Goal: Information Seeking & Learning: Check status

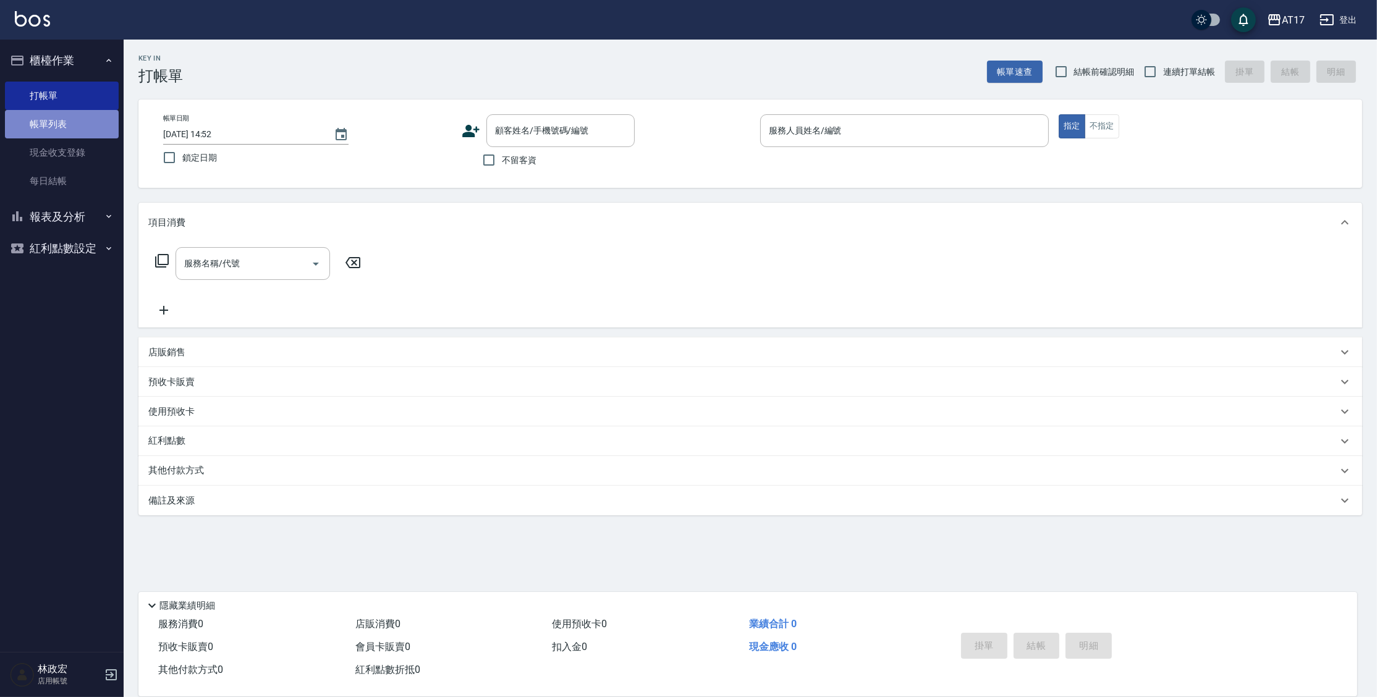
click at [70, 130] on link "帳單列表" at bounding box center [62, 124] width 114 height 28
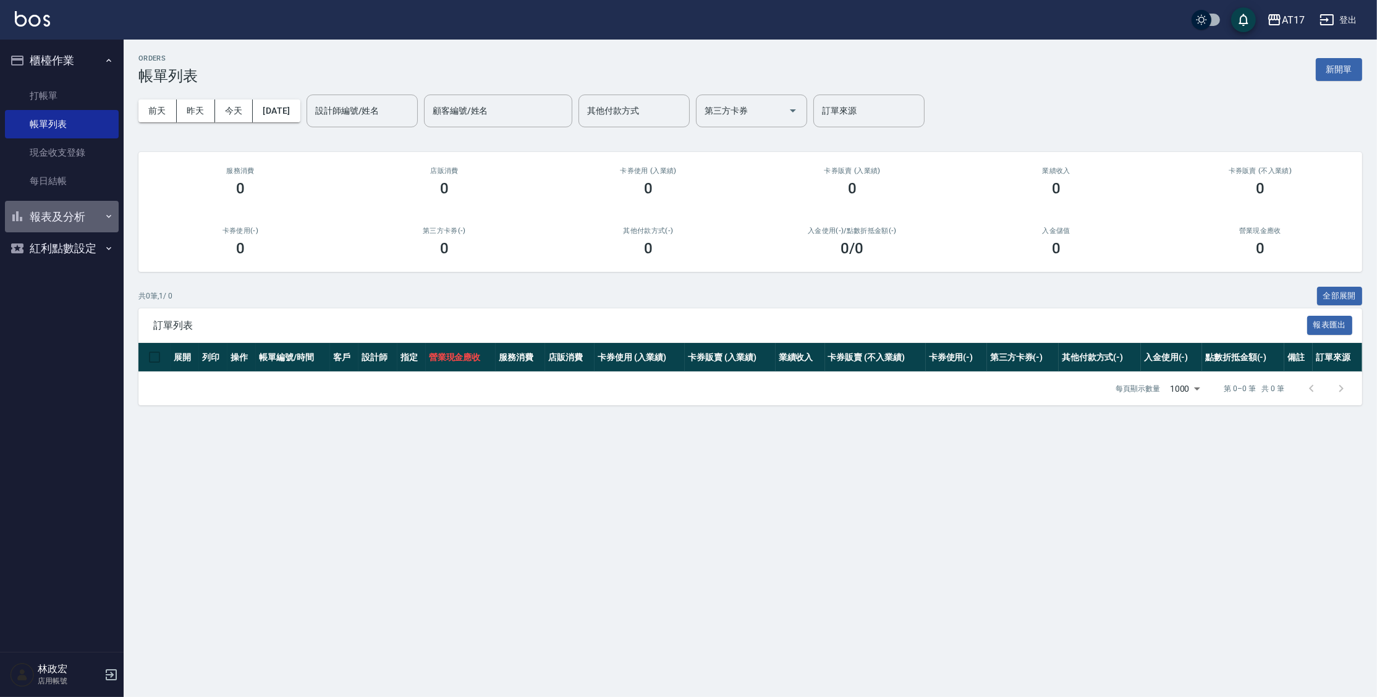
click at [75, 217] on button "報表及分析" at bounding box center [62, 217] width 114 height 32
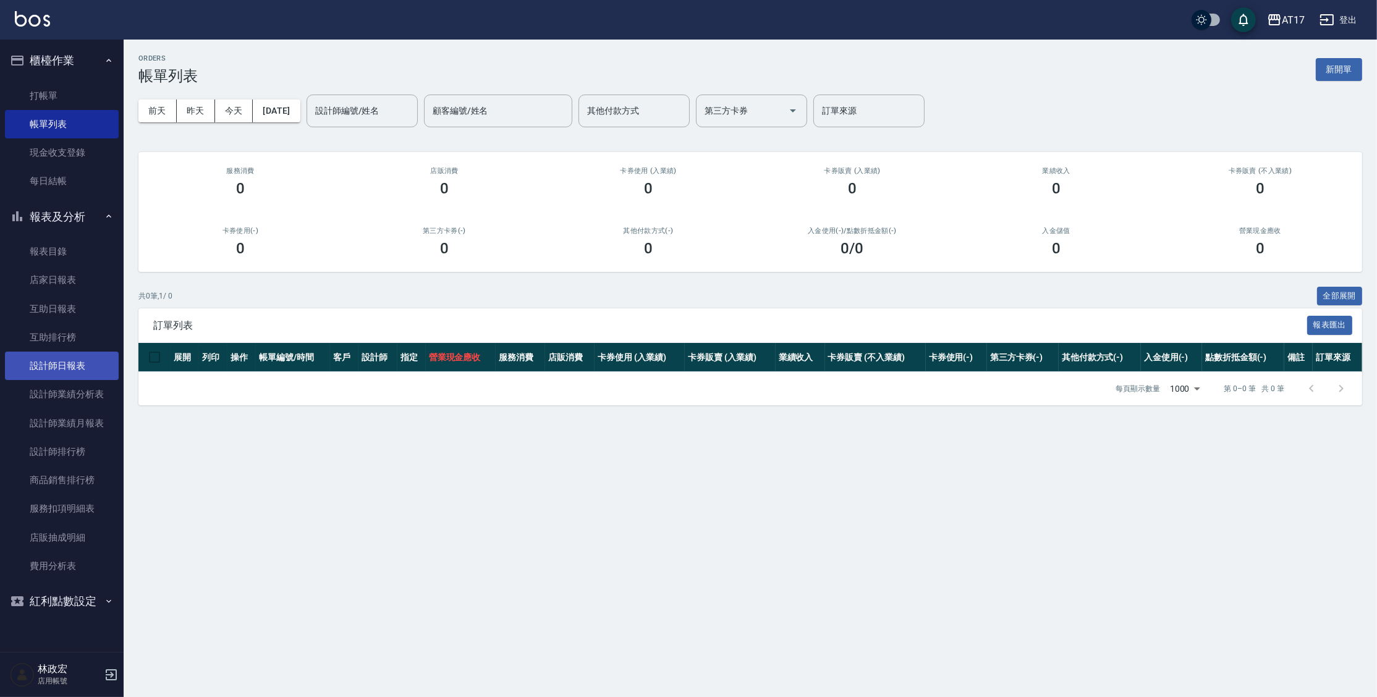
click at [88, 371] on link "設計師日報表" at bounding box center [62, 366] width 114 height 28
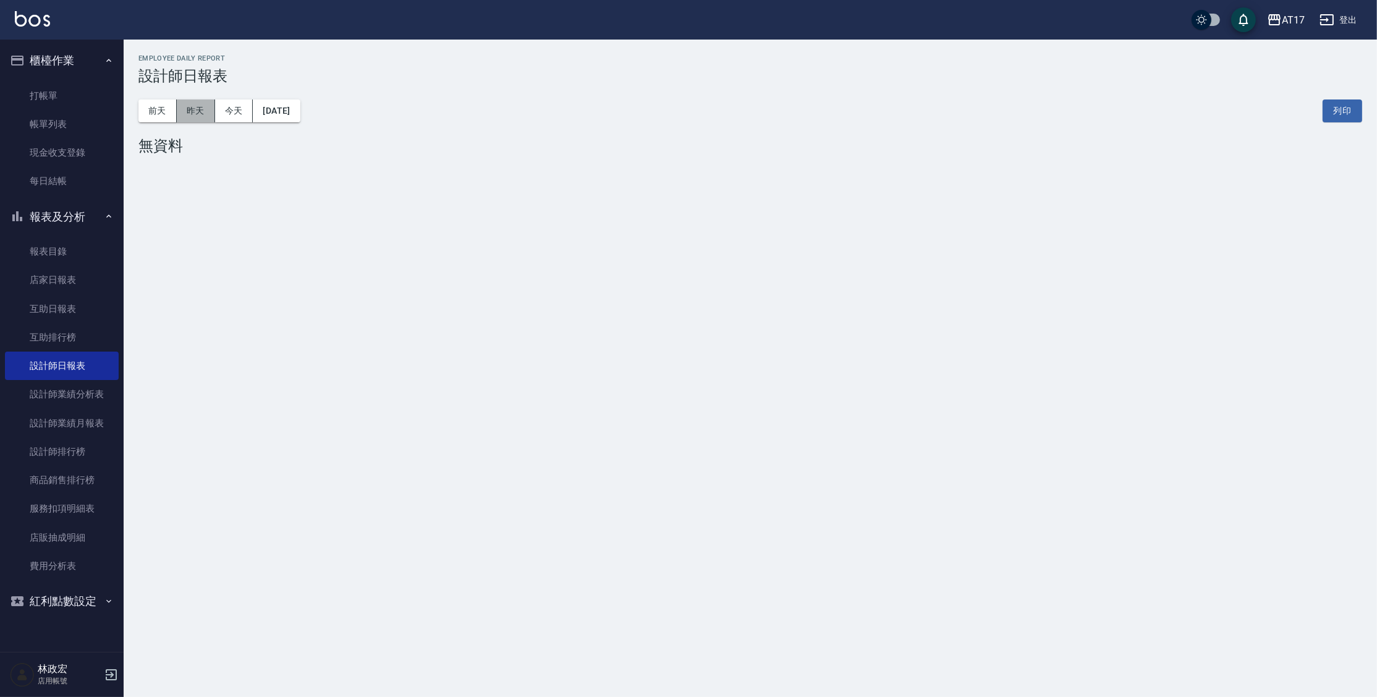
click at [195, 106] on button "昨天" at bounding box center [196, 111] width 38 height 23
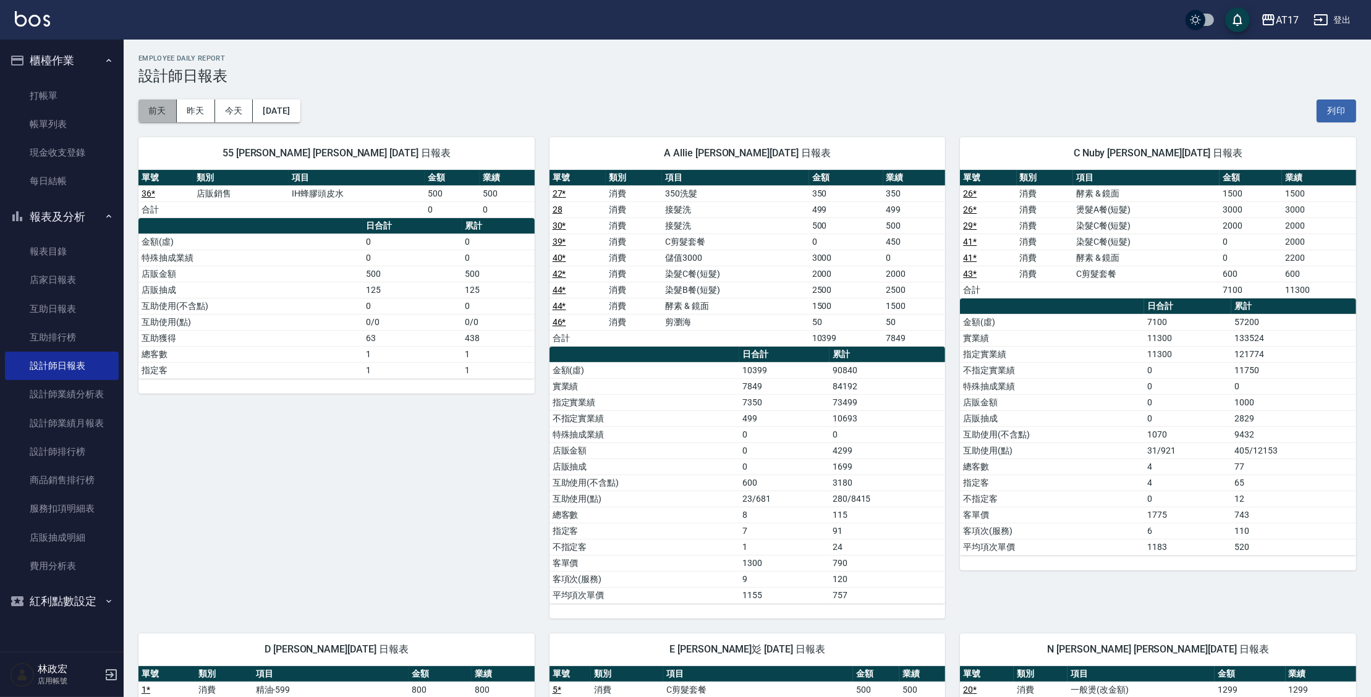
click at [164, 106] on button "前天" at bounding box center [157, 111] width 38 height 23
